Goal: Task Accomplishment & Management: Use online tool/utility

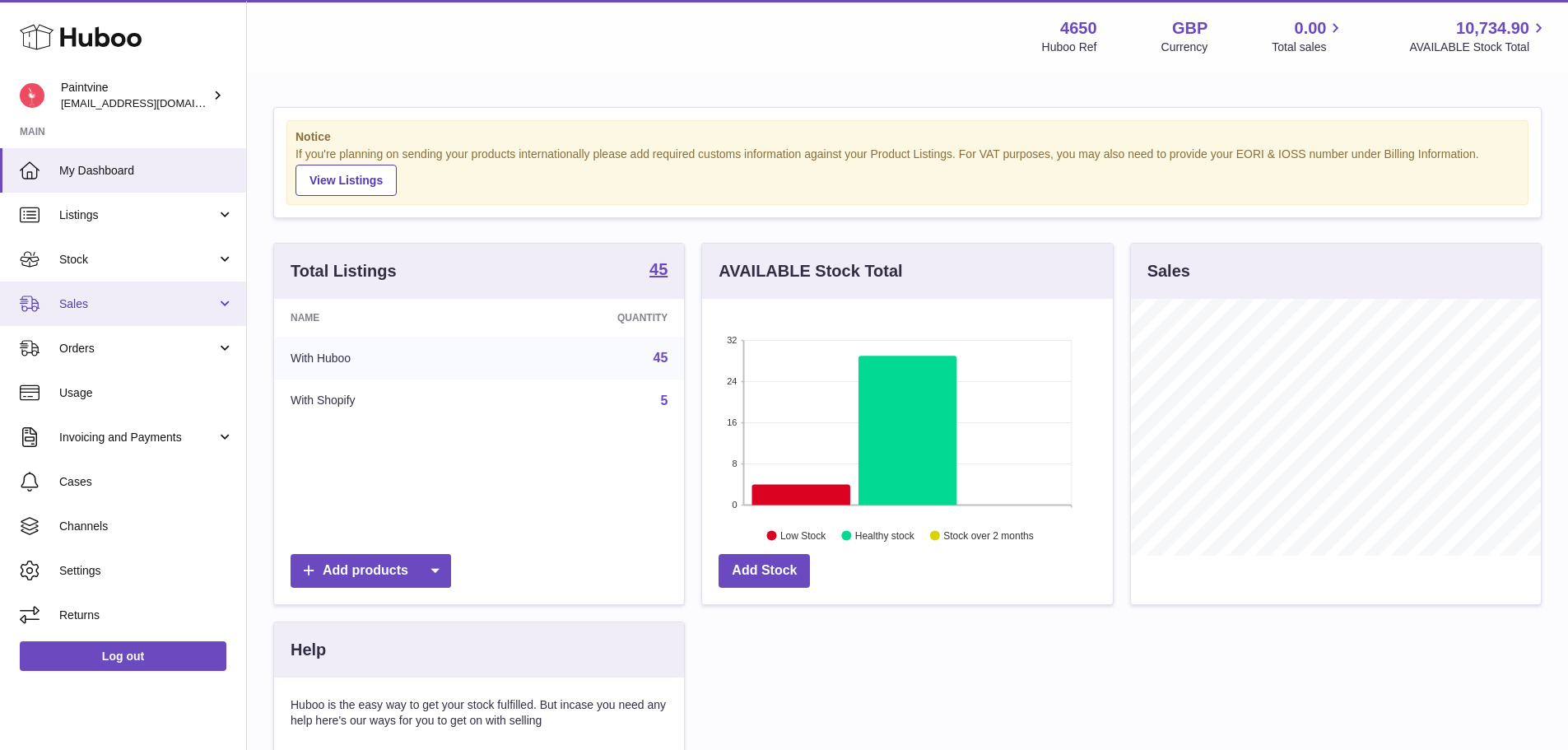
click at [148, 310] on span "Sales" at bounding box center [137, 305] width 157 height 16
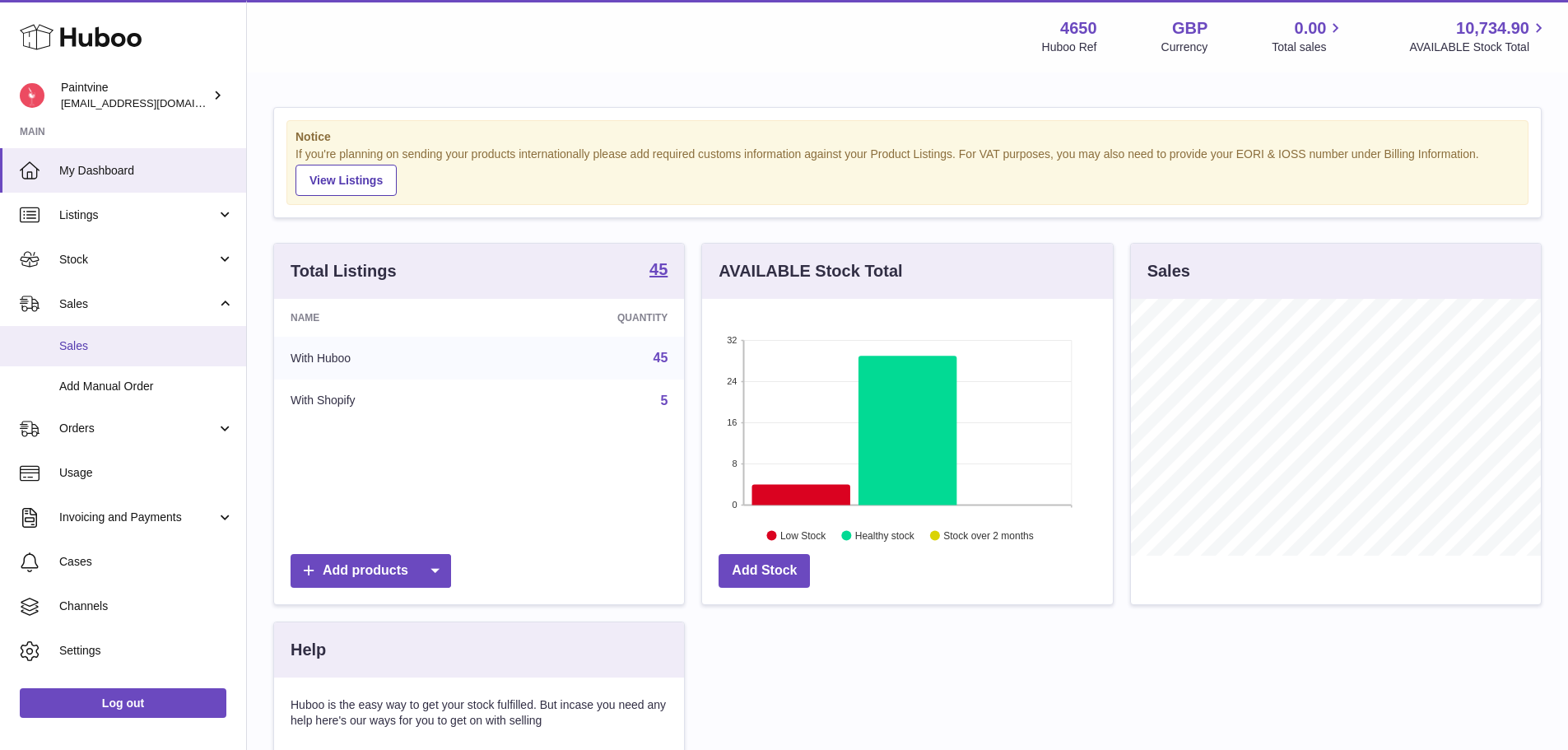
click at [162, 353] on span "Sales" at bounding box center [146, 346] width 175 height 16
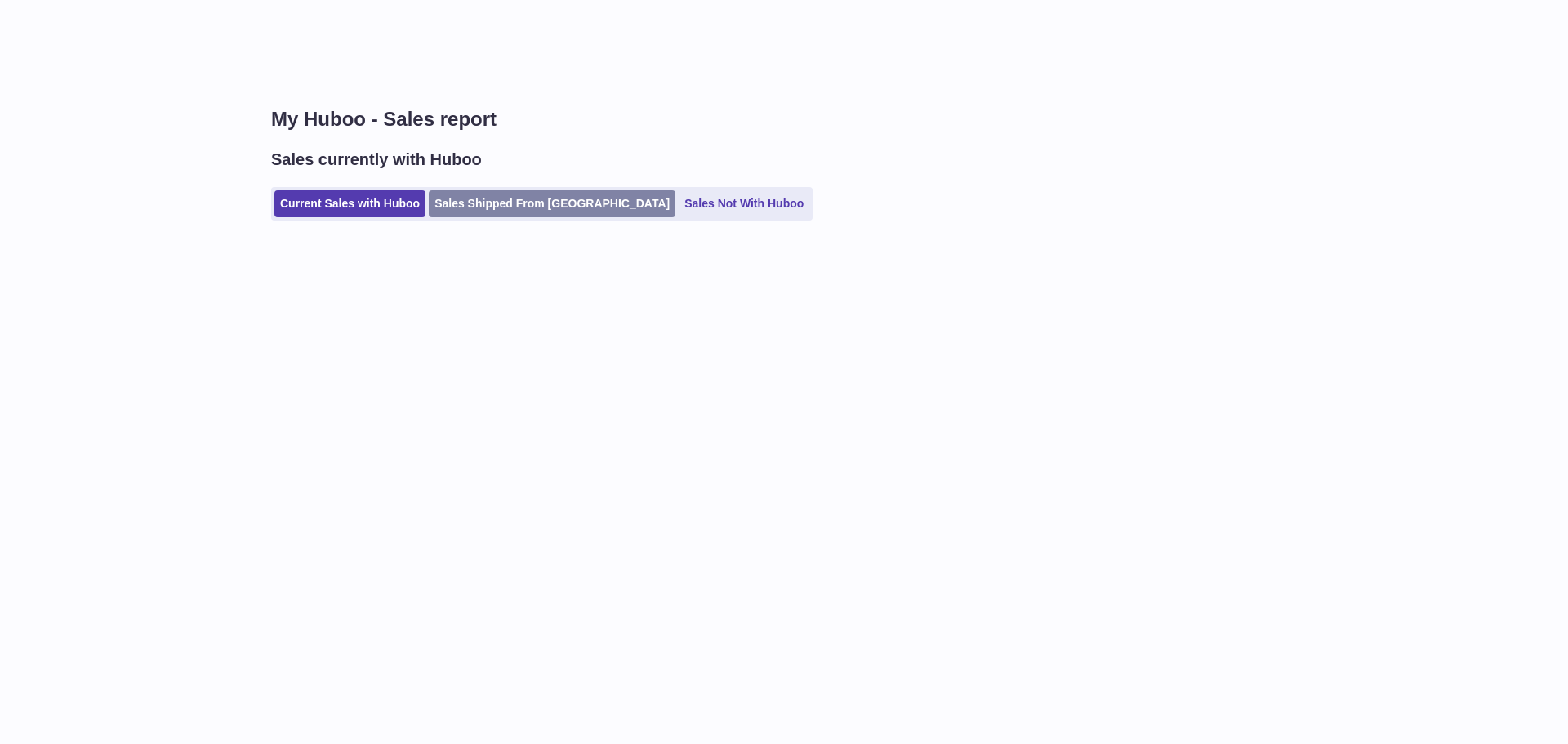
click at [526, 215] on link "Sales Shipped From Huboo" at bounding box center [552, 204] width 247 height 27
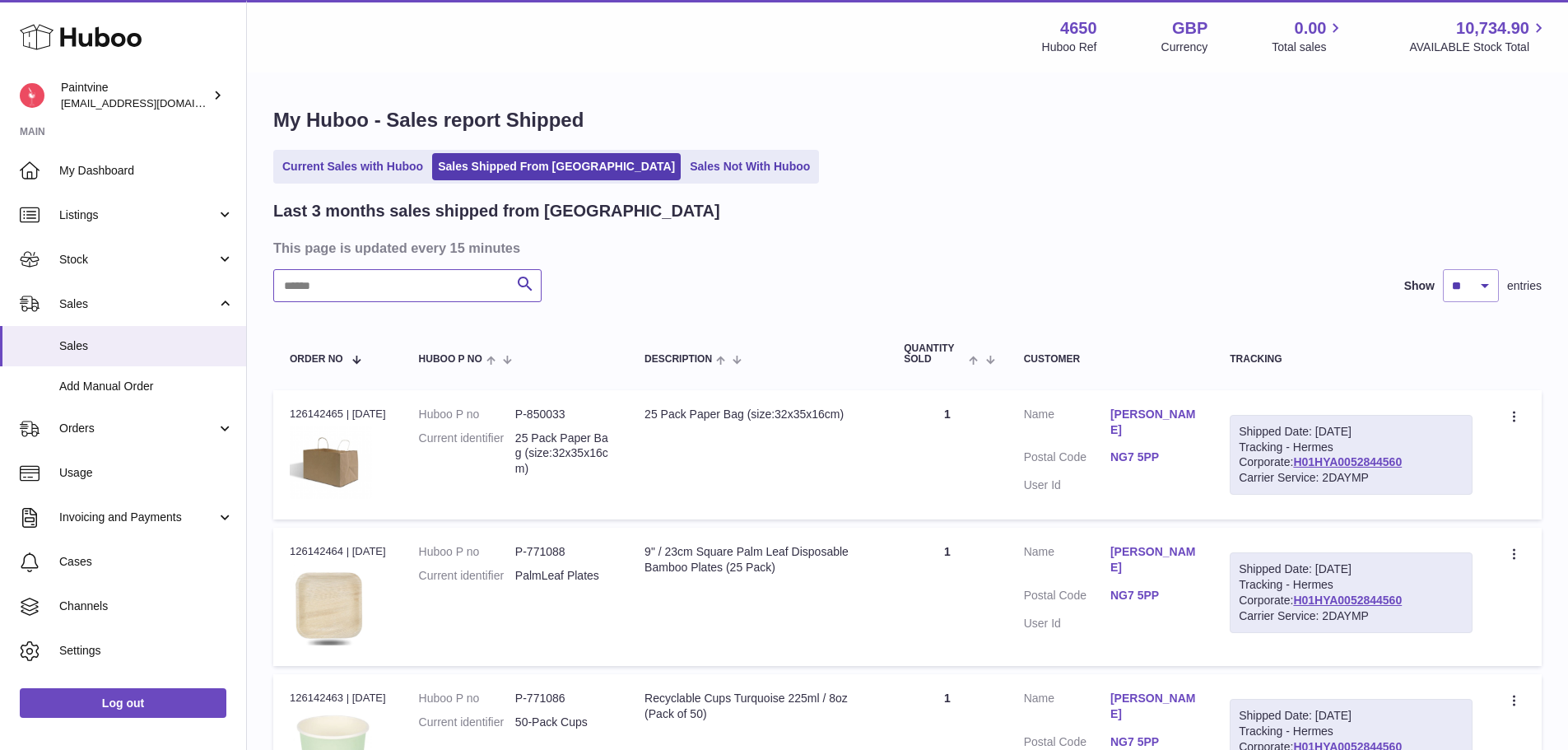
click at [428, 299] on input "text" at bounding box center [407, 286] width 269 height 33
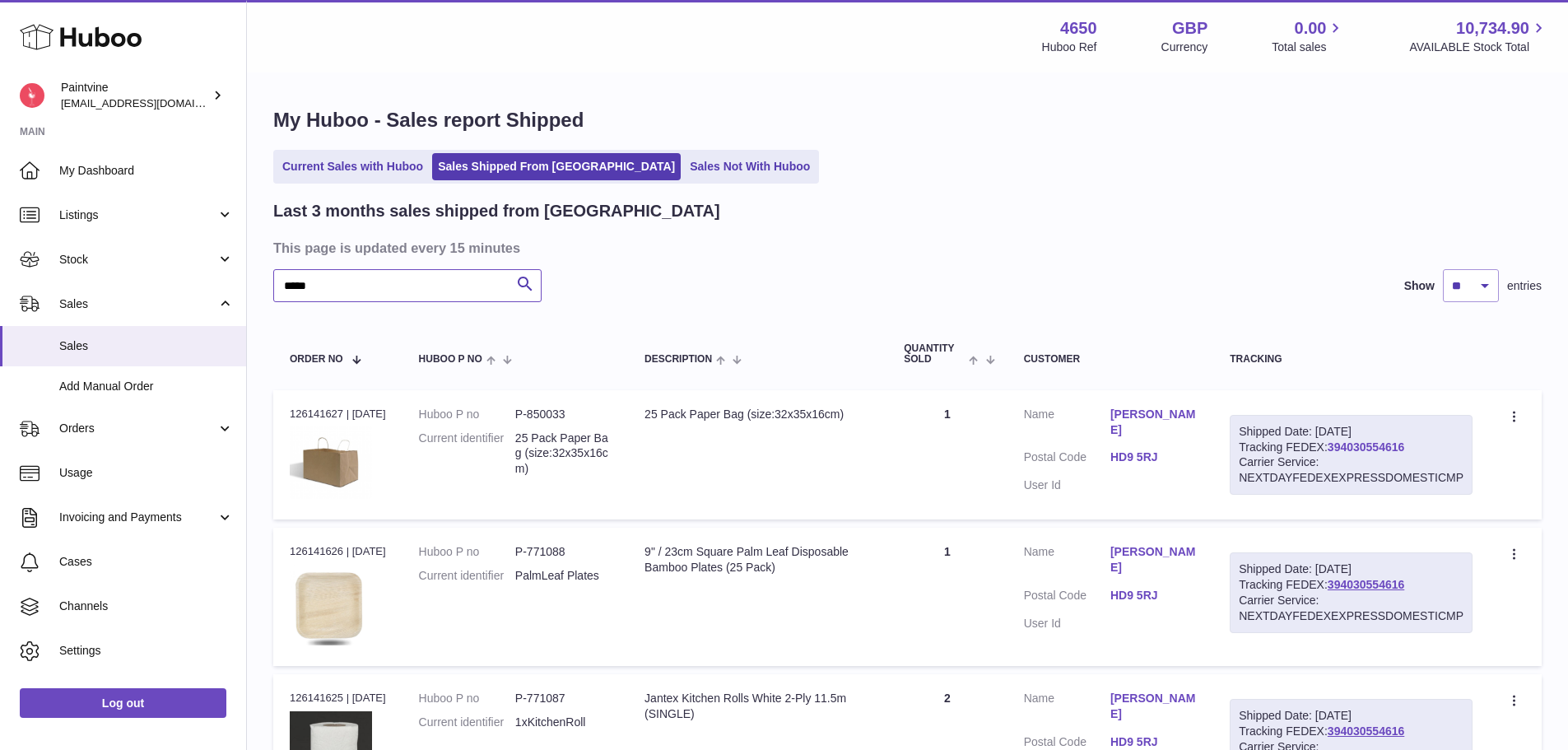
type input "*****"
click at [1333, 449] on link "394030554616" at bounding box center [1366, 446] width 77 height 13
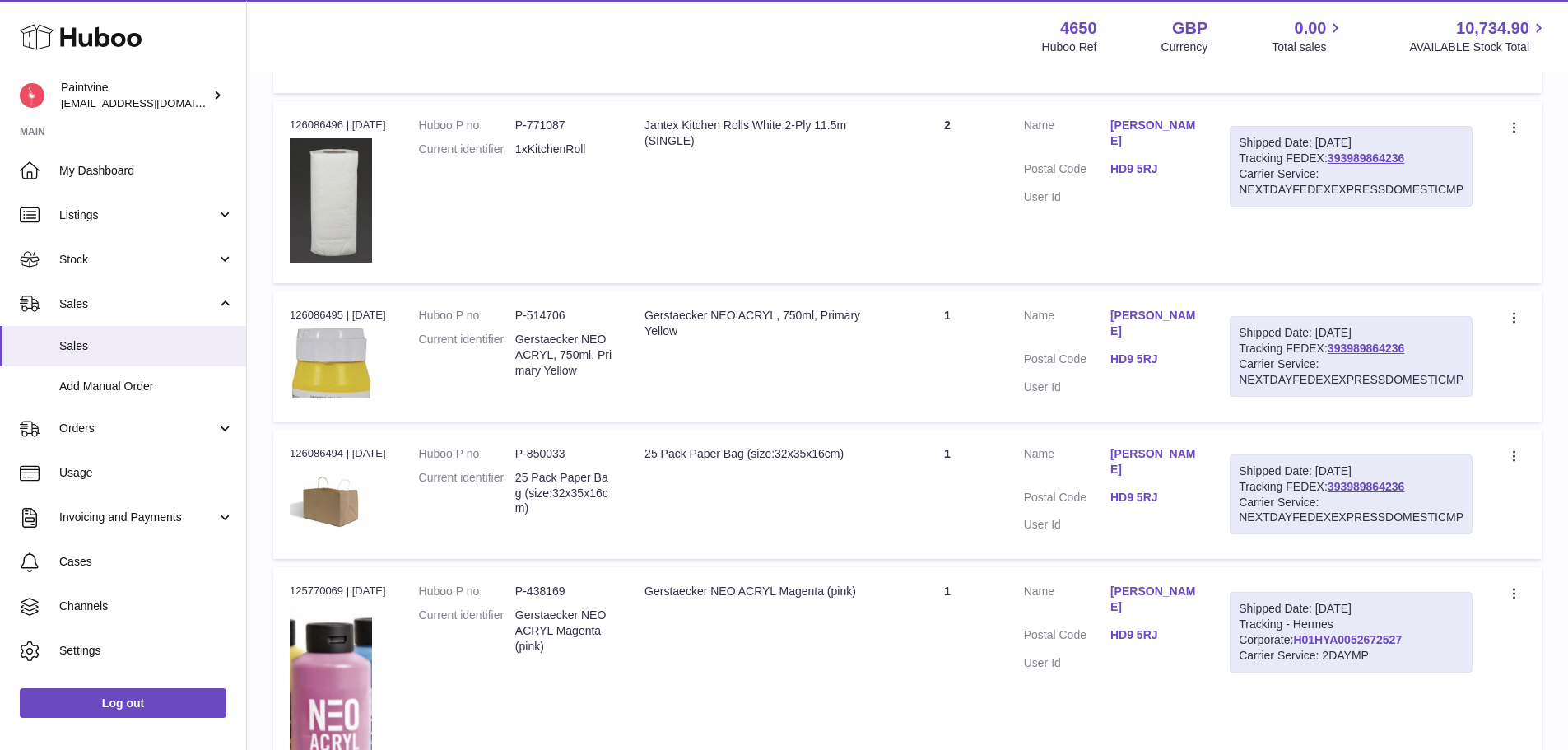
scroll to position [1153, 0]
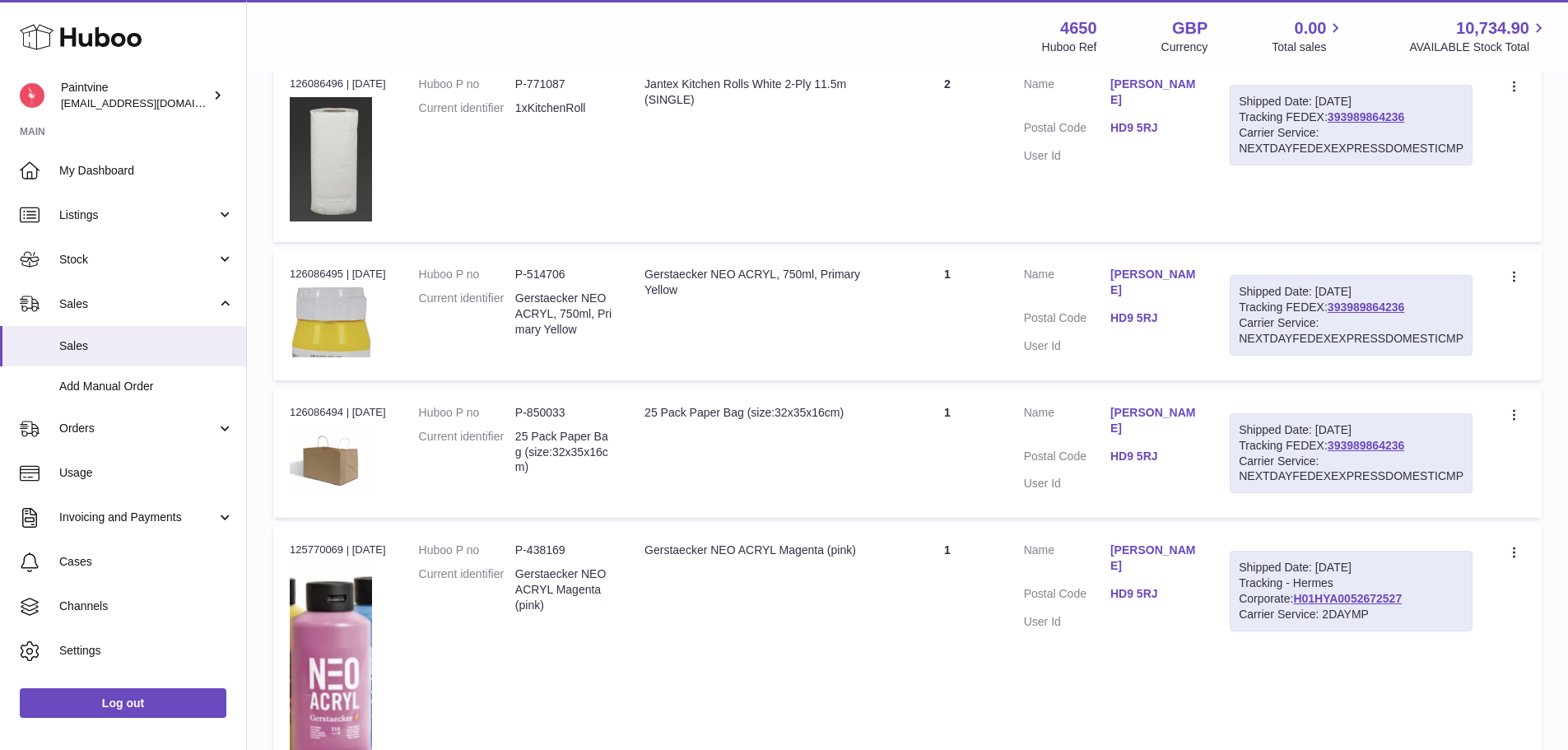
click at [1351, 438] on div "Shipped Date: 7th Oct 2025 Tracking FEDEX: 393989864236 Carrier Service: NEXTDA…" at bounding box center [1351, 453] width 243 height 81
click at [1371, 450] on link "393989864236" at bounding box center [1366, 445] width 77 height 13
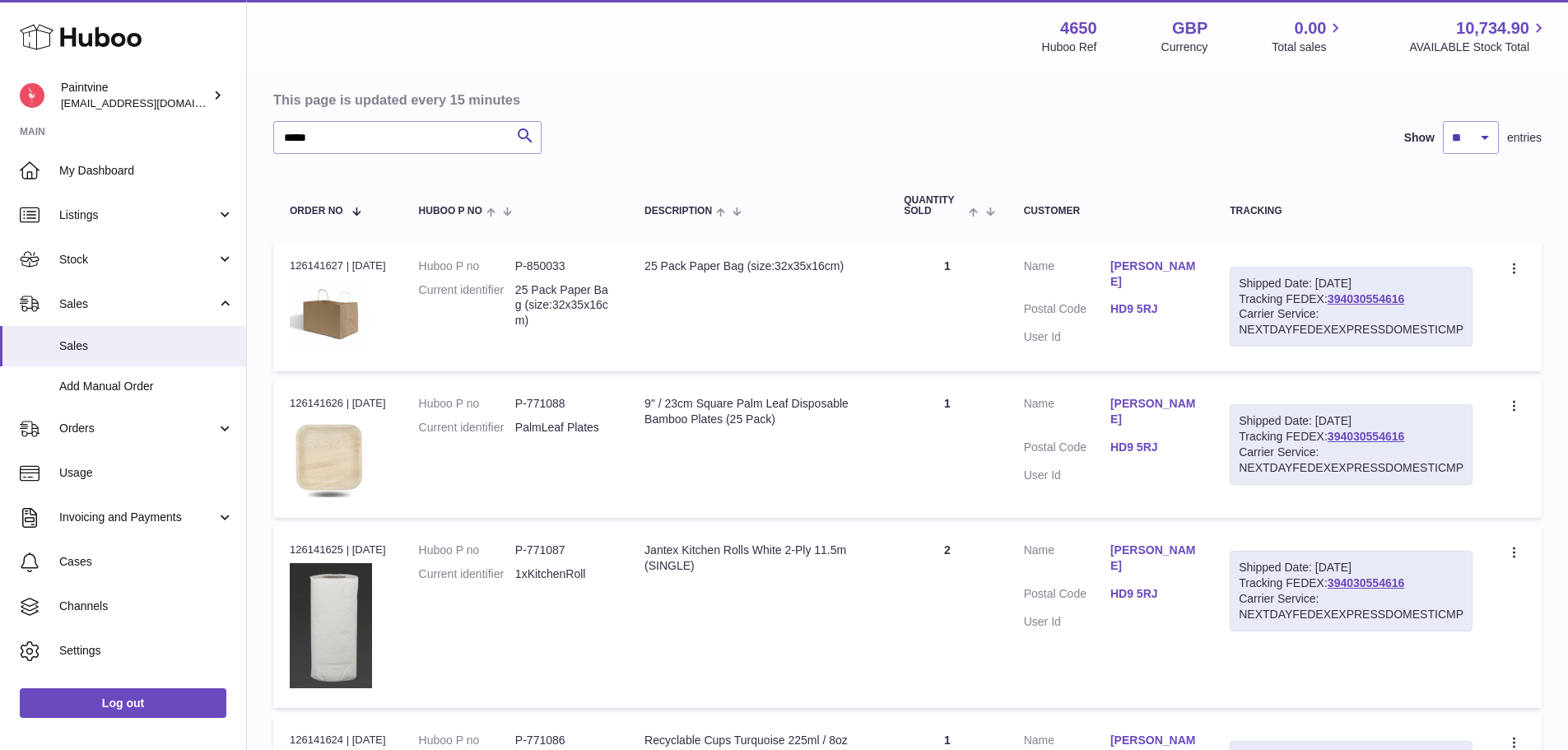
scroll to position [0, 0]
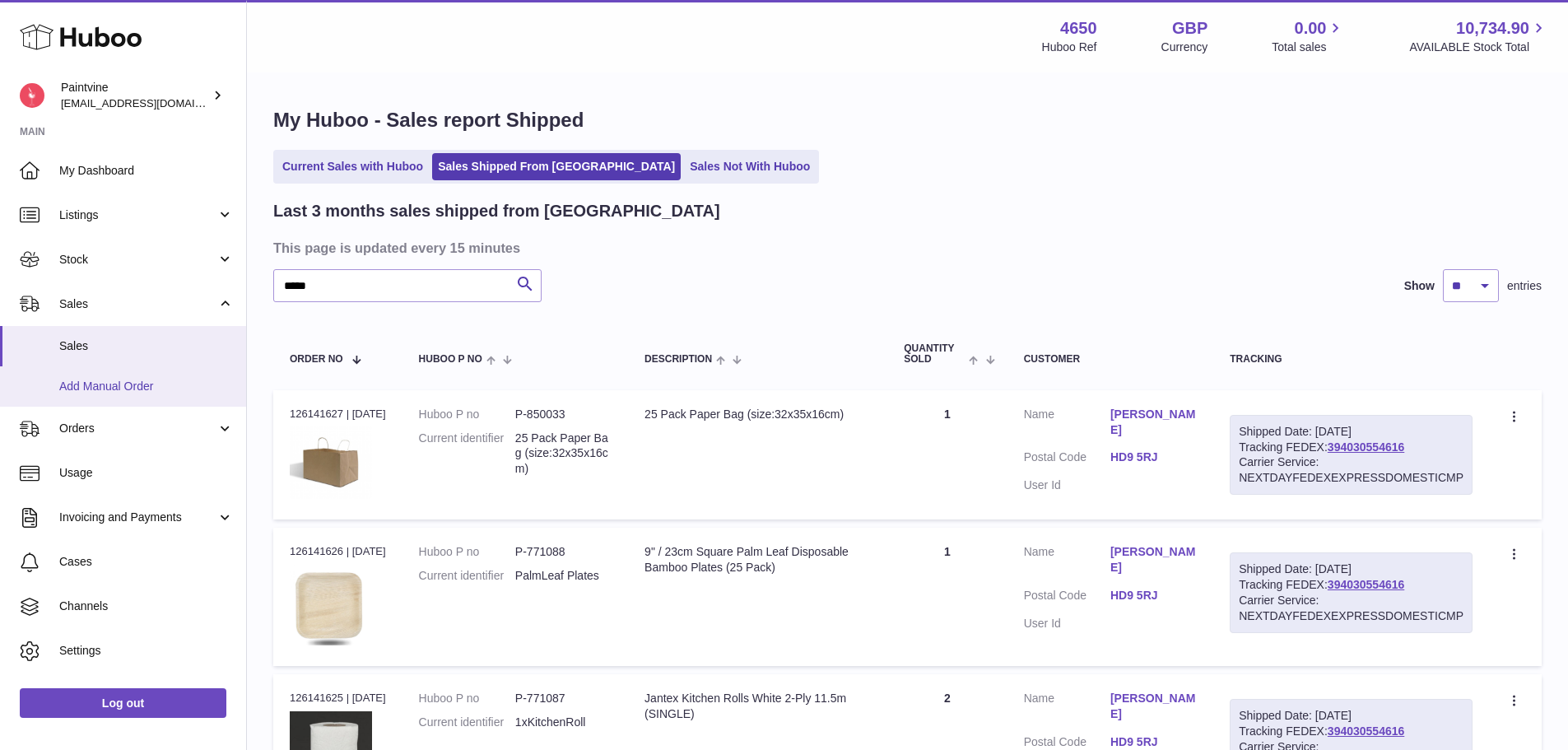
click at [137, 379] on span "Add Manual Order" at bounding box center [146, 386] width 175 height 16
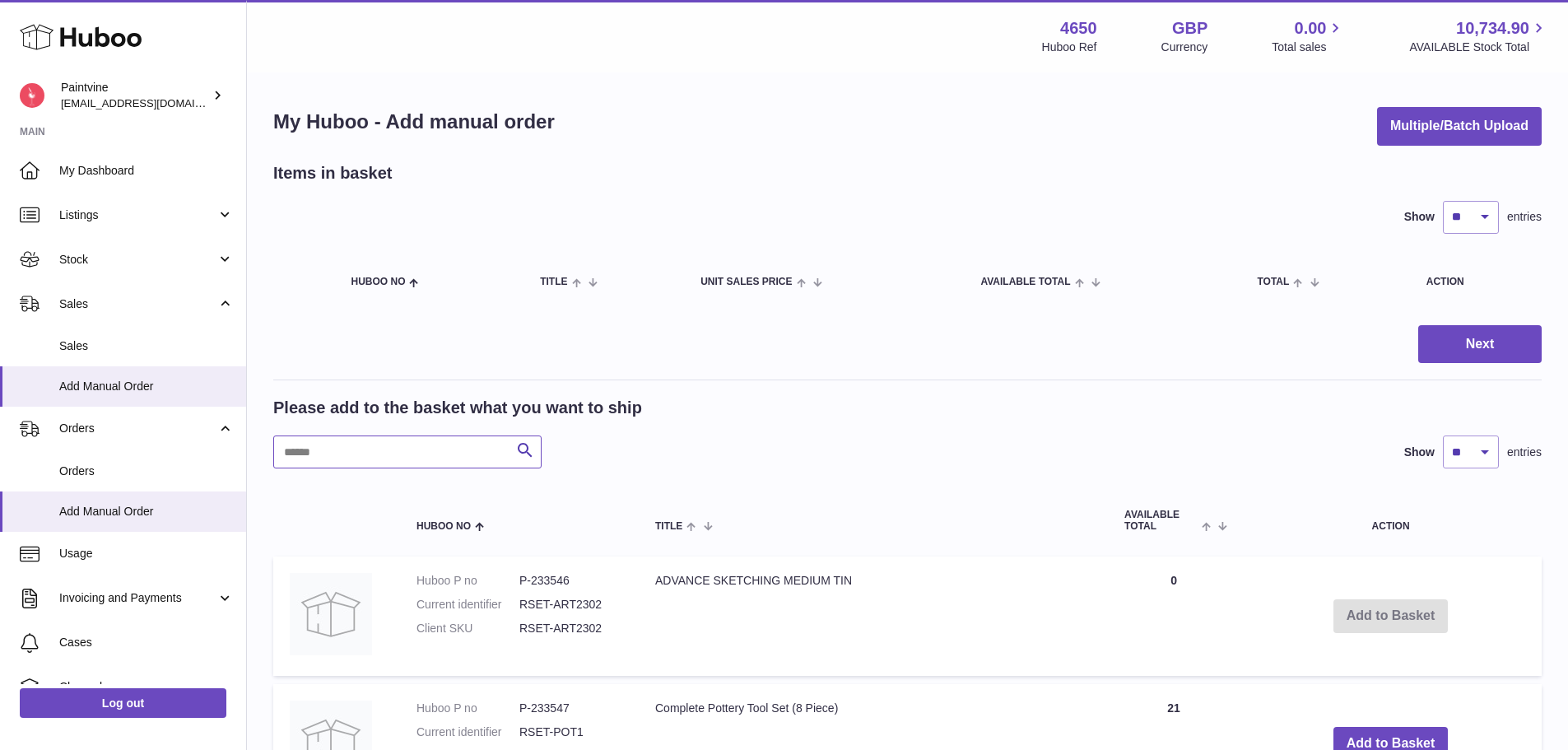
click at [371, 450] on input "text" at bounding box center [407, 452] width 269 height 33
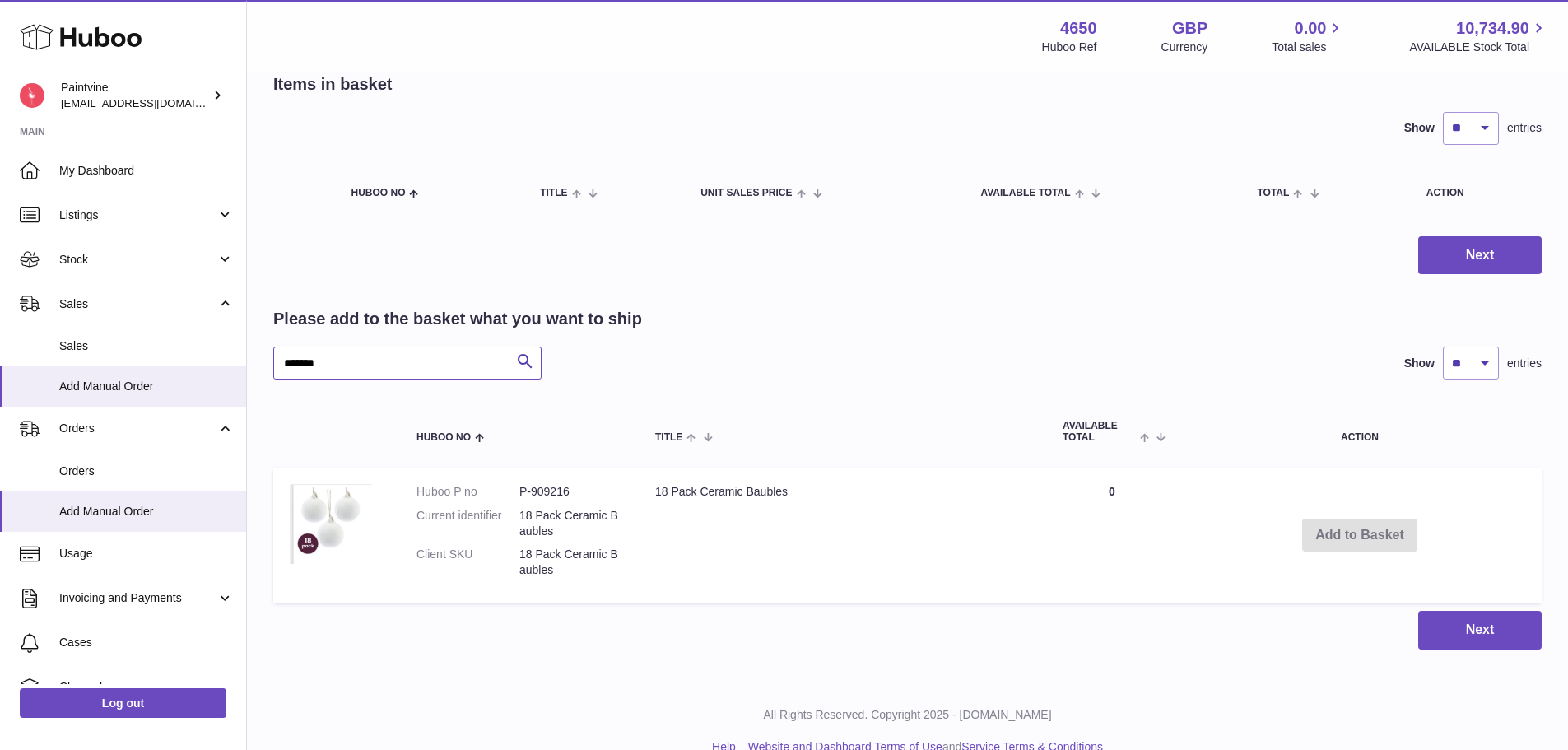
scroll to position [118, 0]
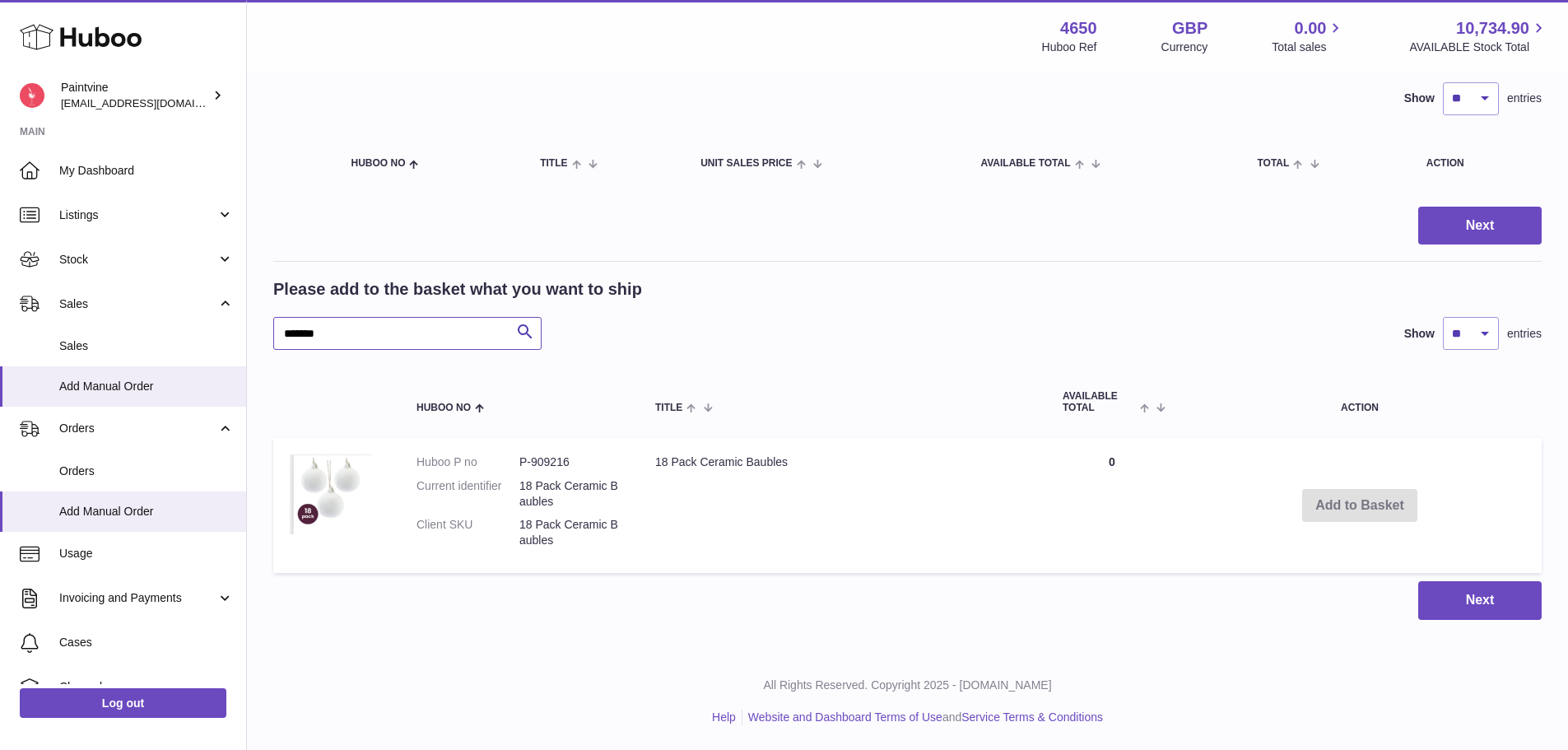
type input "*******"
